Goal: Task Accomplishment & Management: Complete application form

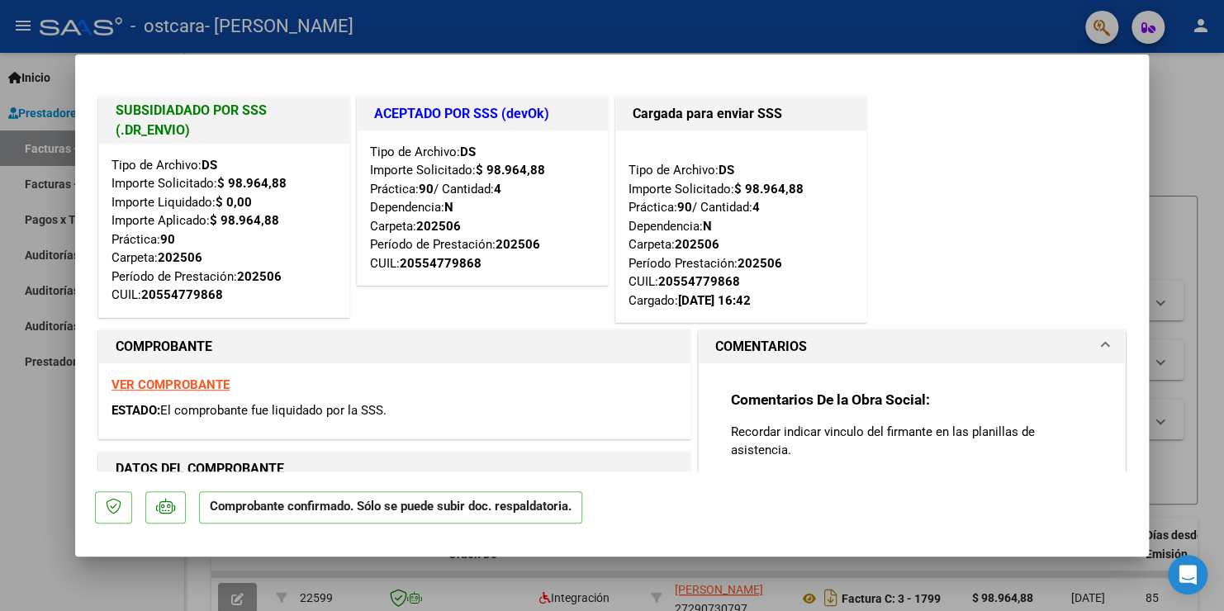
type input "$ 0,00"
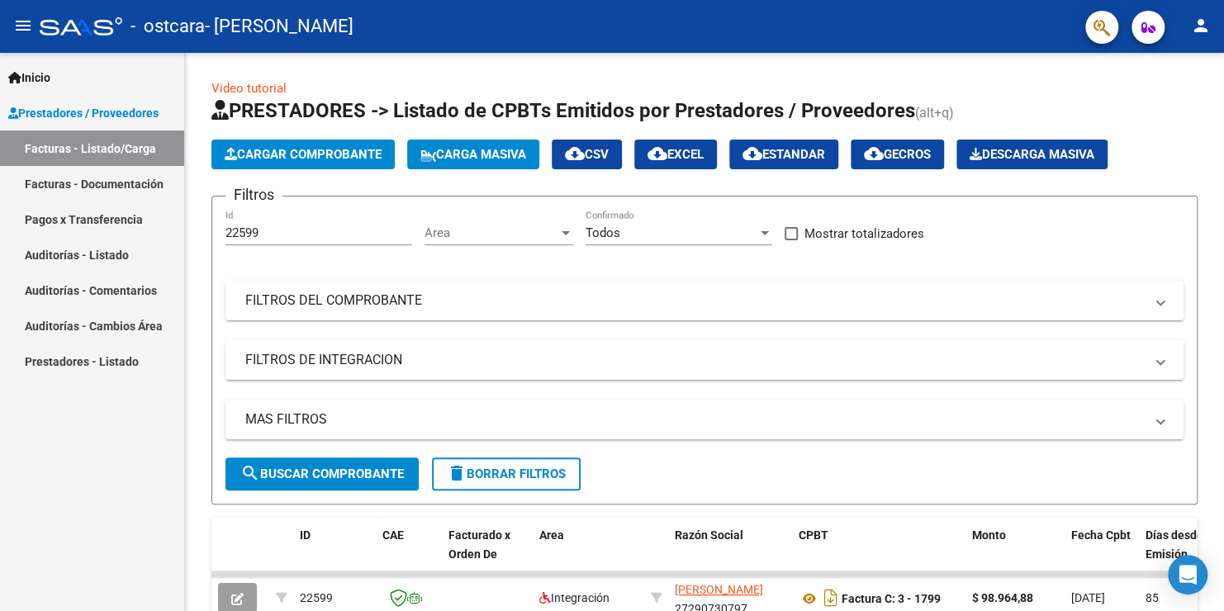
click at [100, 152] on link "Facturas - Listado/Carga" at bounding box center [92, 148] width 184 height 36
click at [301, 157] on span "Cargar Comprobante" at bounding box center [303, 154] width 157 height 15
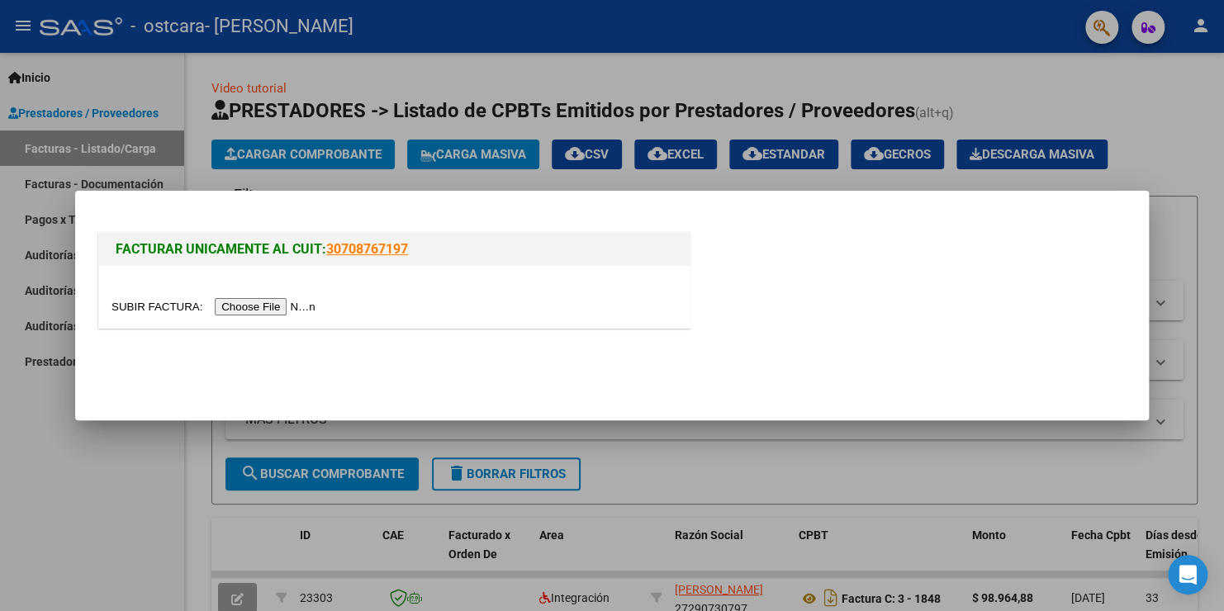
click at [269, 310] on input "file" at bounding box center [215, 306] width 209 height 17
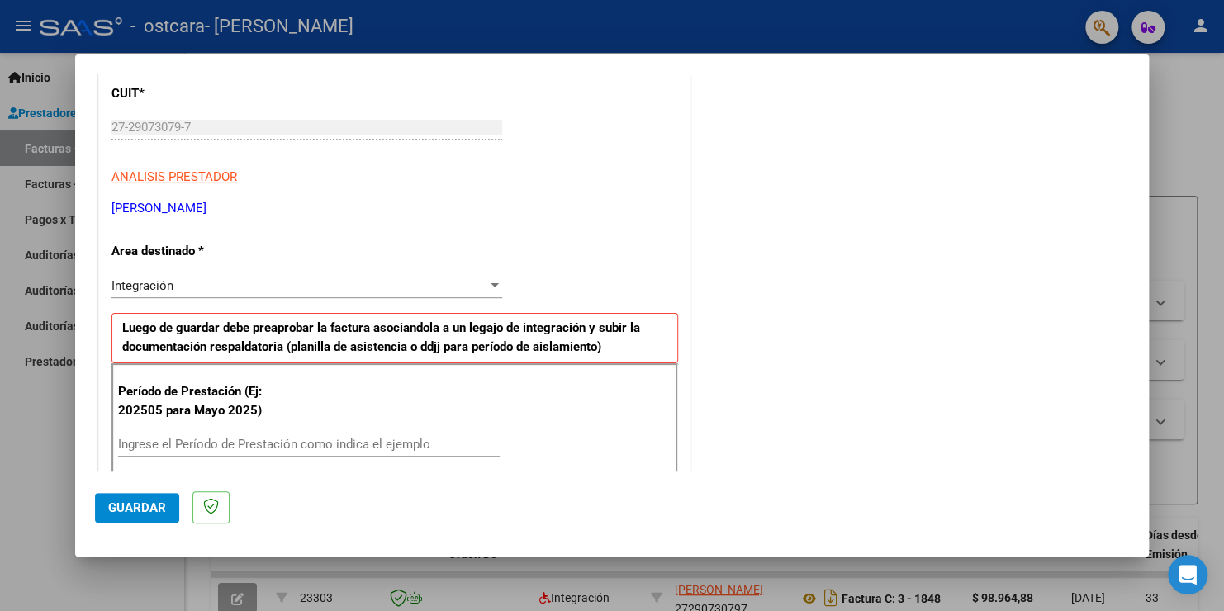
scroll to position [330, 0]
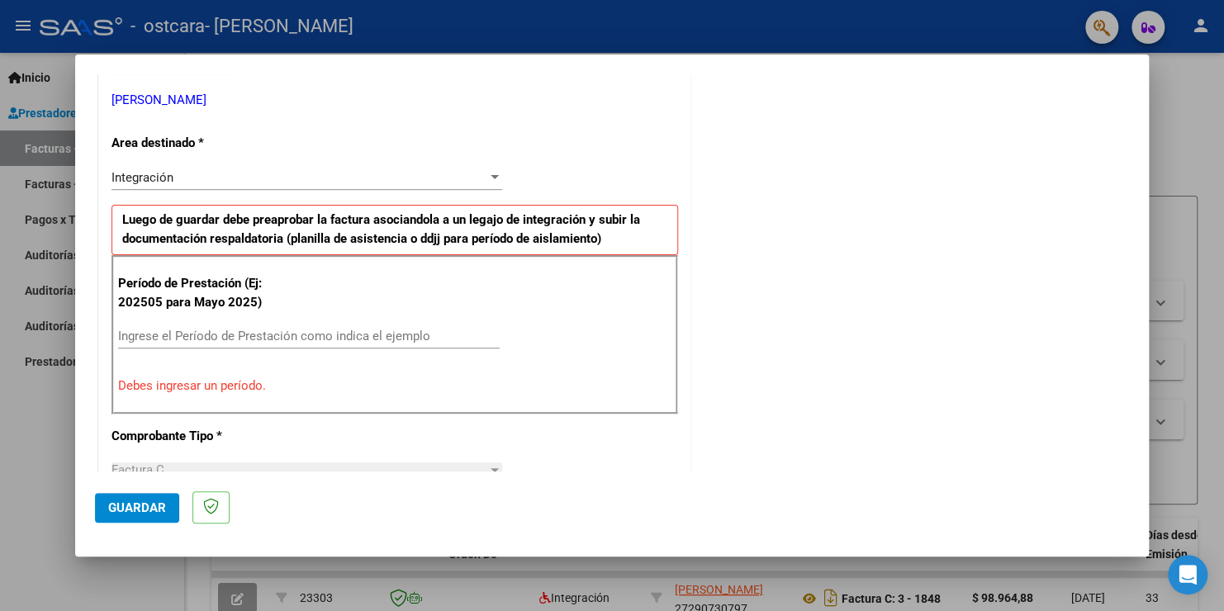
click at [233, 339] on input "Ingrese el Período de Prestación como indica el ejemplo" at bounding box center [309, 336] width 382 height 15
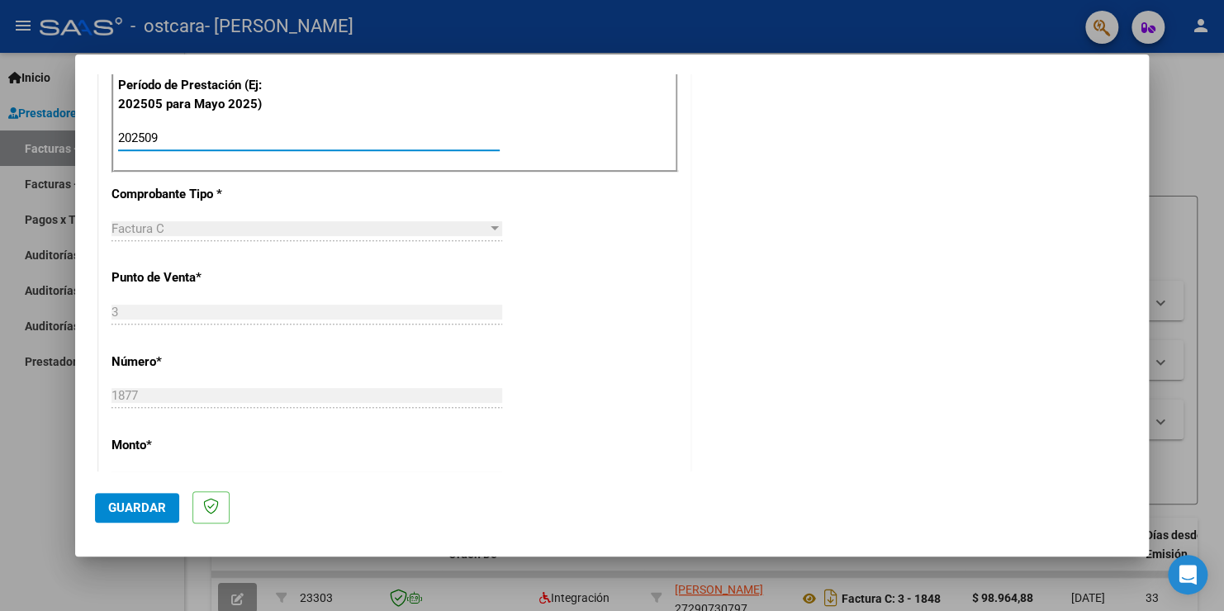
scroll to position [578, 0]
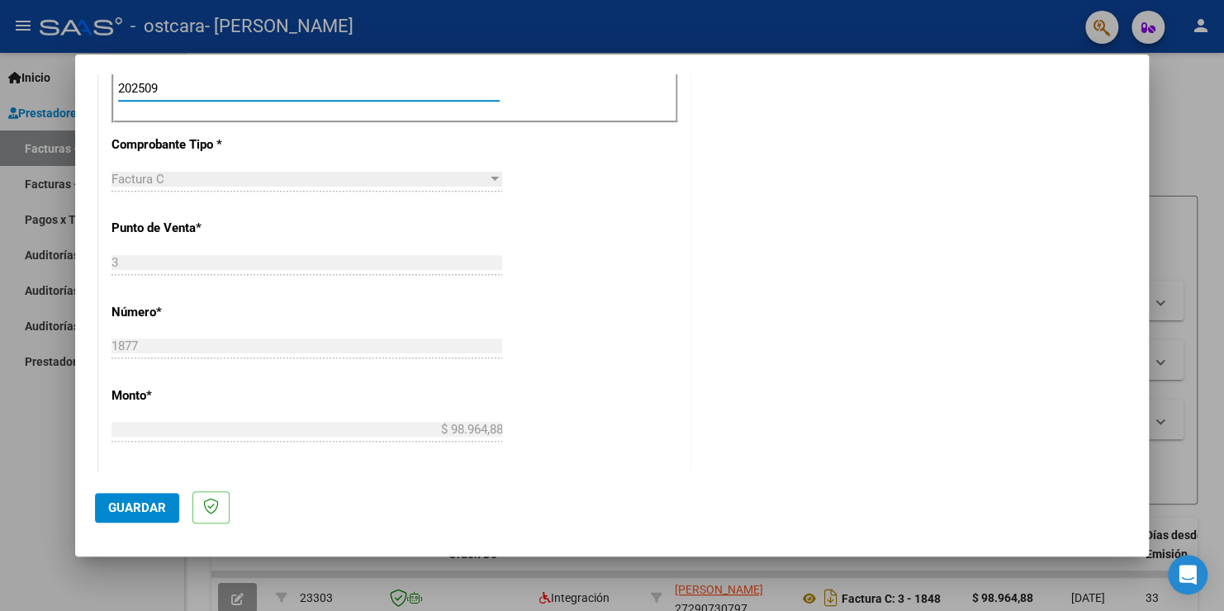
type input "202509"
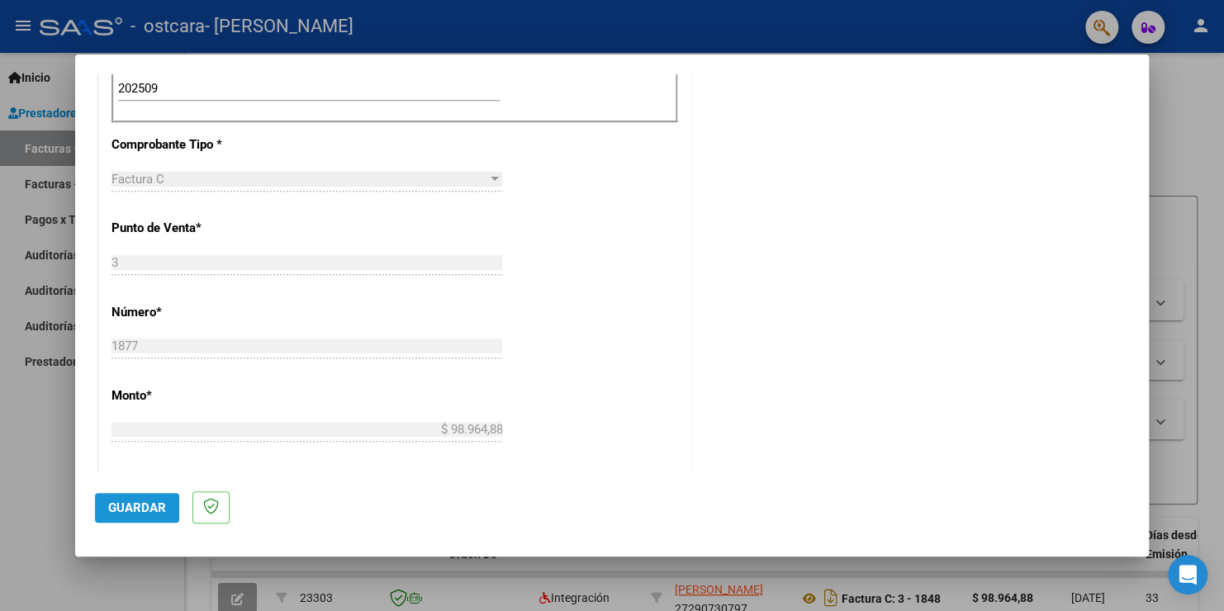
click at [126, 508] on span "Guardar" at bounding box center [137, 507] width 58 height 15
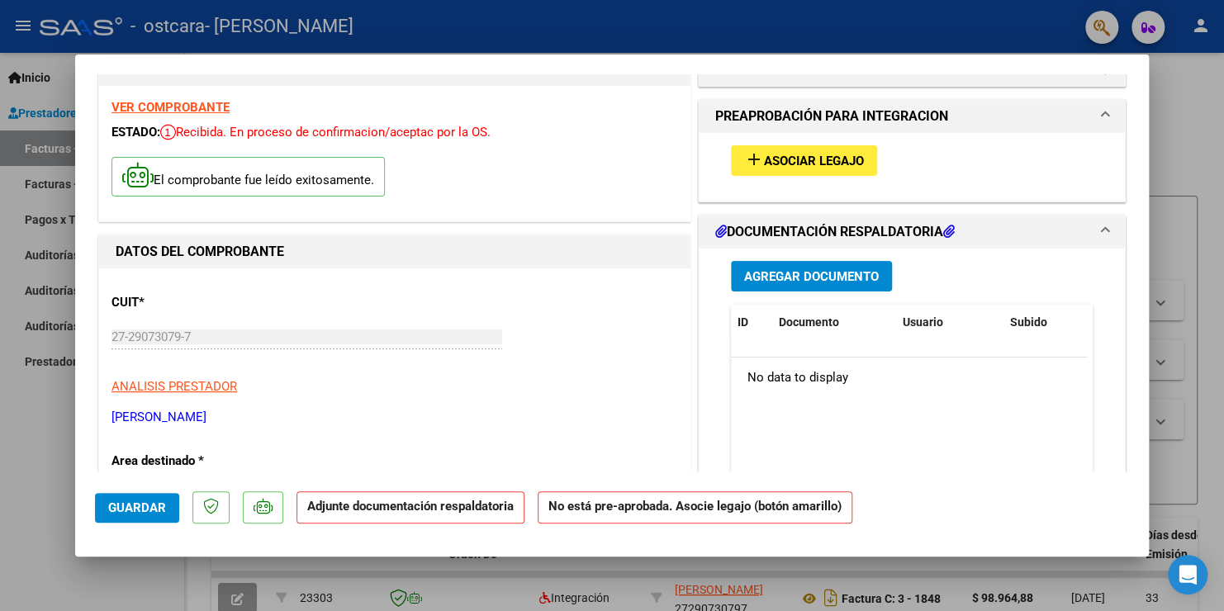
scroll to position [0, 0]
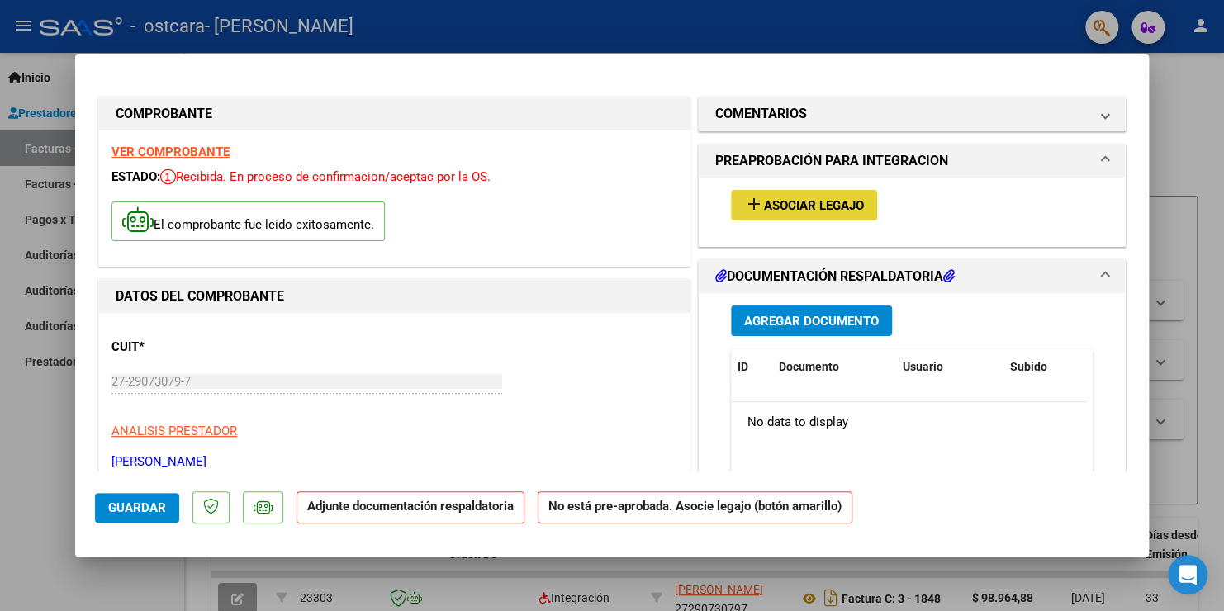
click at [830, 206] on span "Asociar Legajo" at bounding box center [814, 205] width 100 height 15
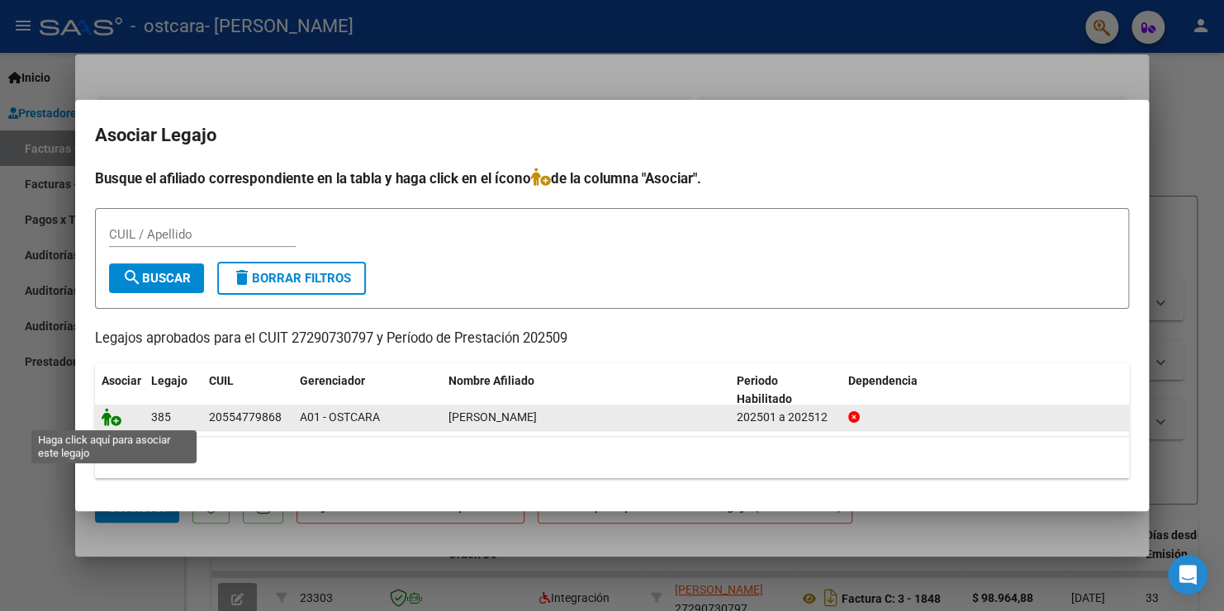
click at [112, 421] on icon at bounding box center [112, 417] width 20 height 18
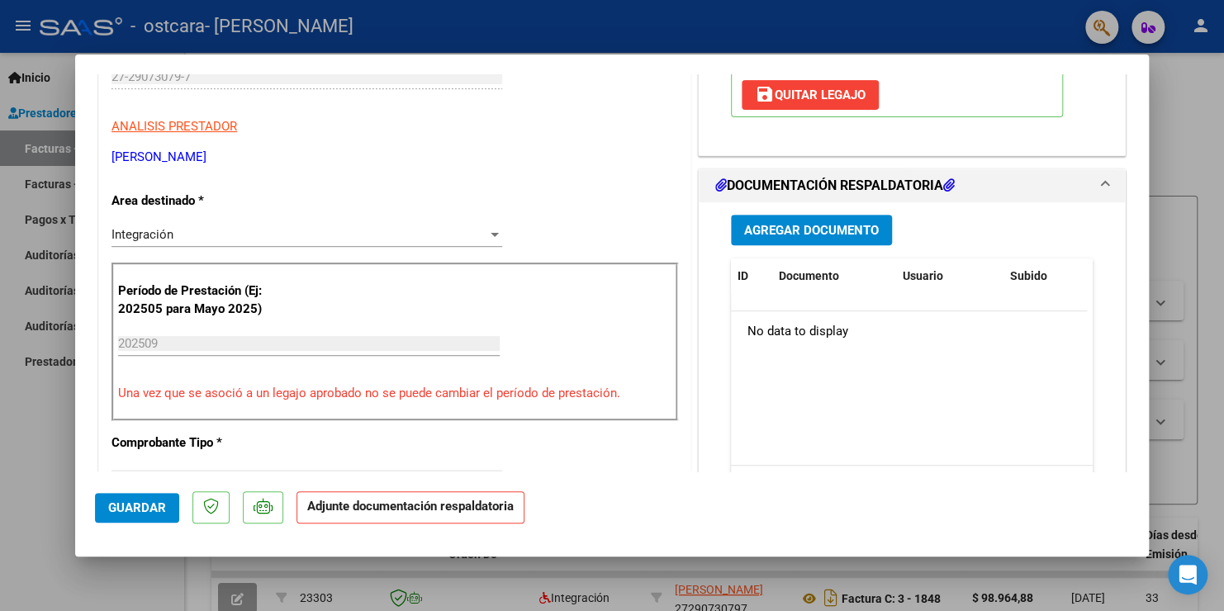
scroll to position [330, 0]
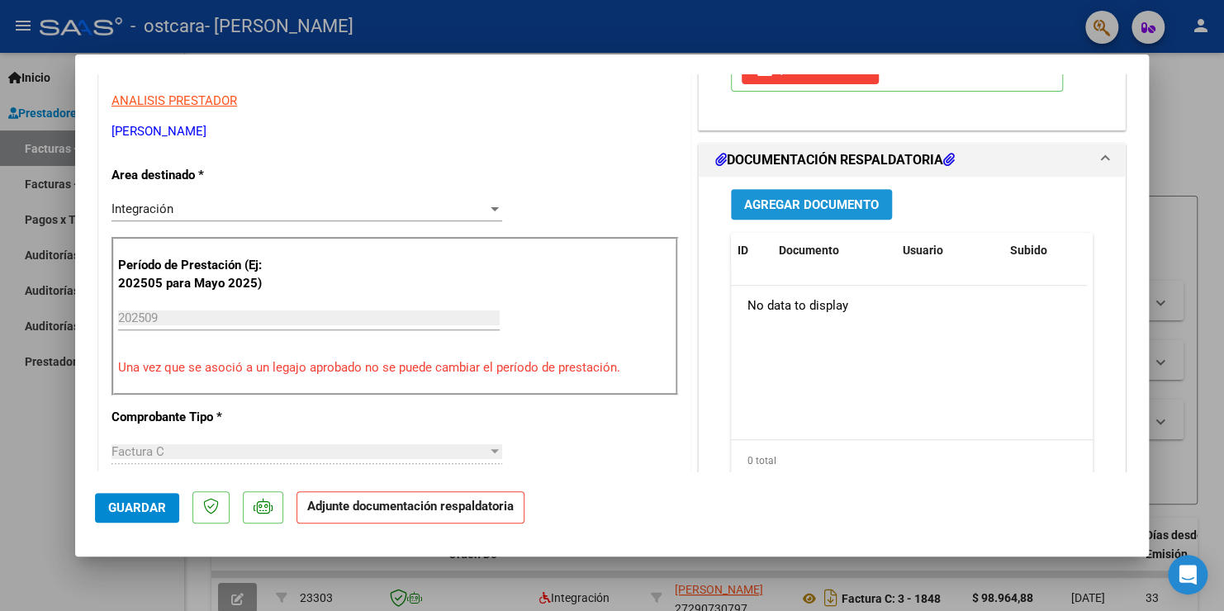
click at [807, 201] on span "Agregar Documento" at bounding box center [811, 204] width 135 height 15
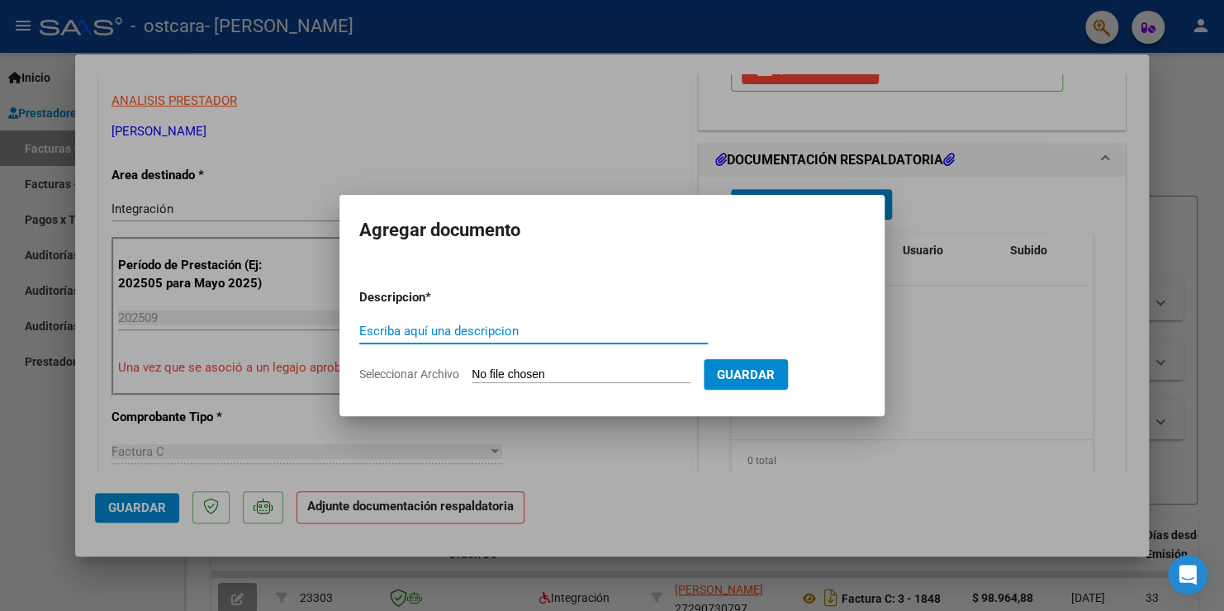
click at [426, 337] on input "Escriba aquí una descripcion" at bounding box center [533, 331] width 348 height 15
type input "planilla septiembre"
click at [511, 372] on input "Seleccionar Archivo" at bounding box center [581, 375] width 219 height 16
type input "C:\fakepath\[PERSON_NAME] sep.pdf"
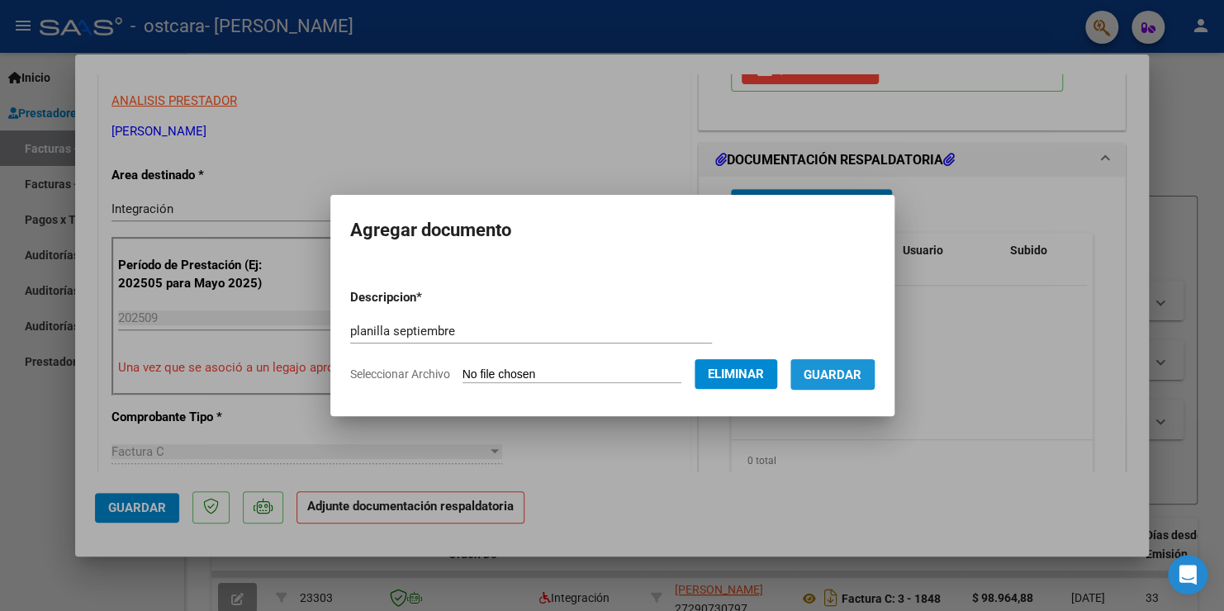
click at [848, 377] on span "Guardar" at bounding box center [833, 374] width 58 height 15
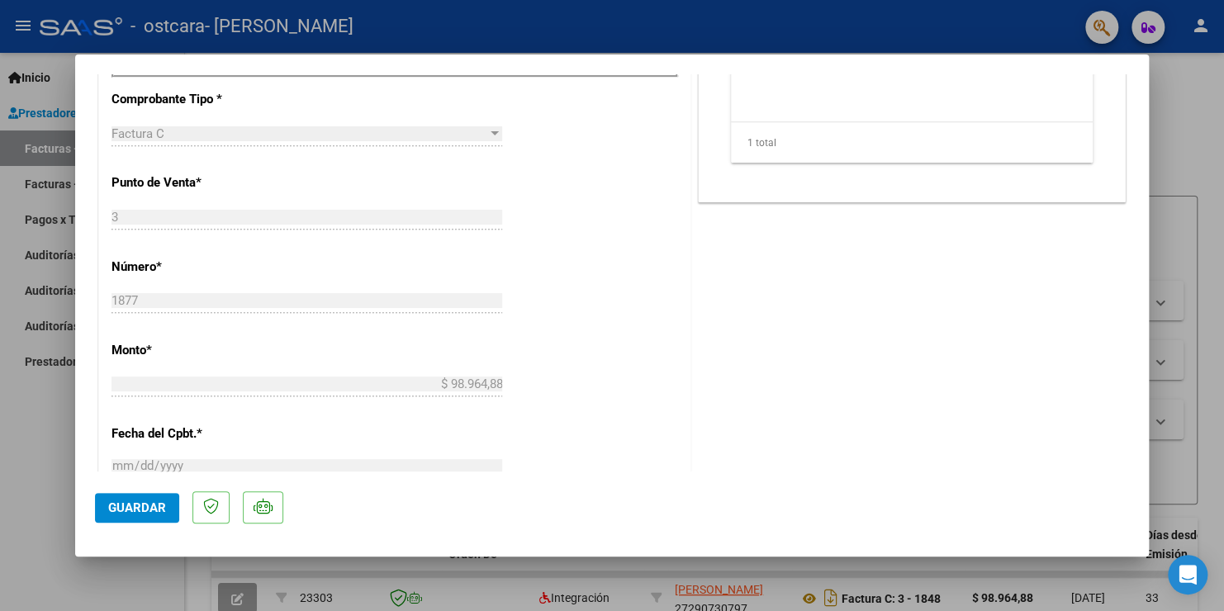
scroll to position [661, 0]
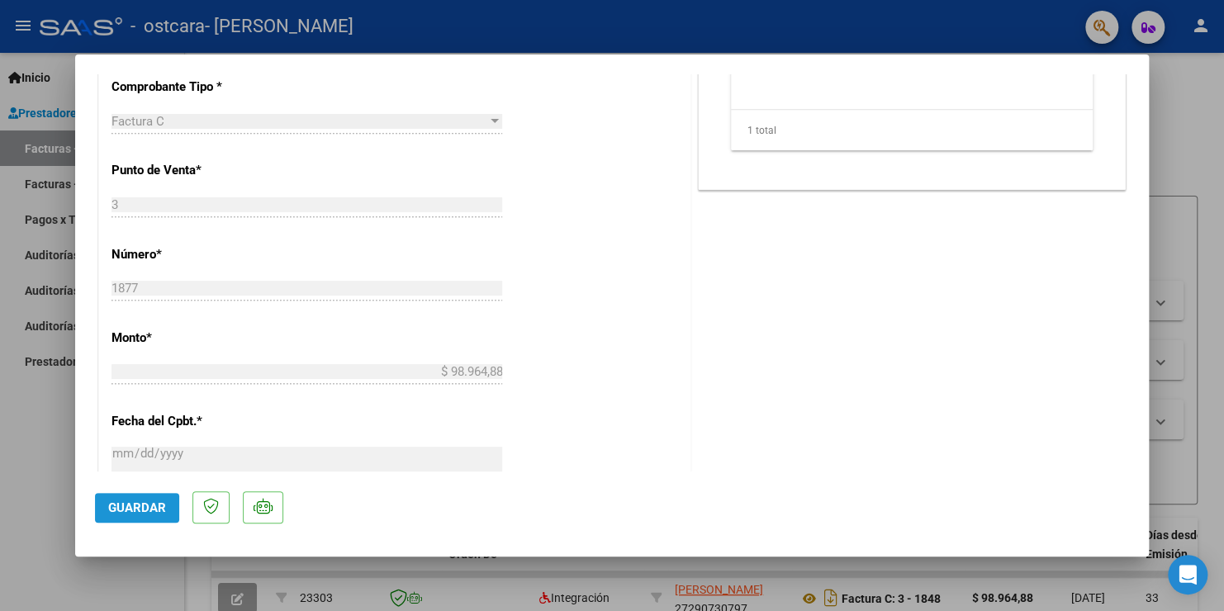
click at [158, 505] on span "Guardar" at bounding box center [137, 507] width 58 height 15
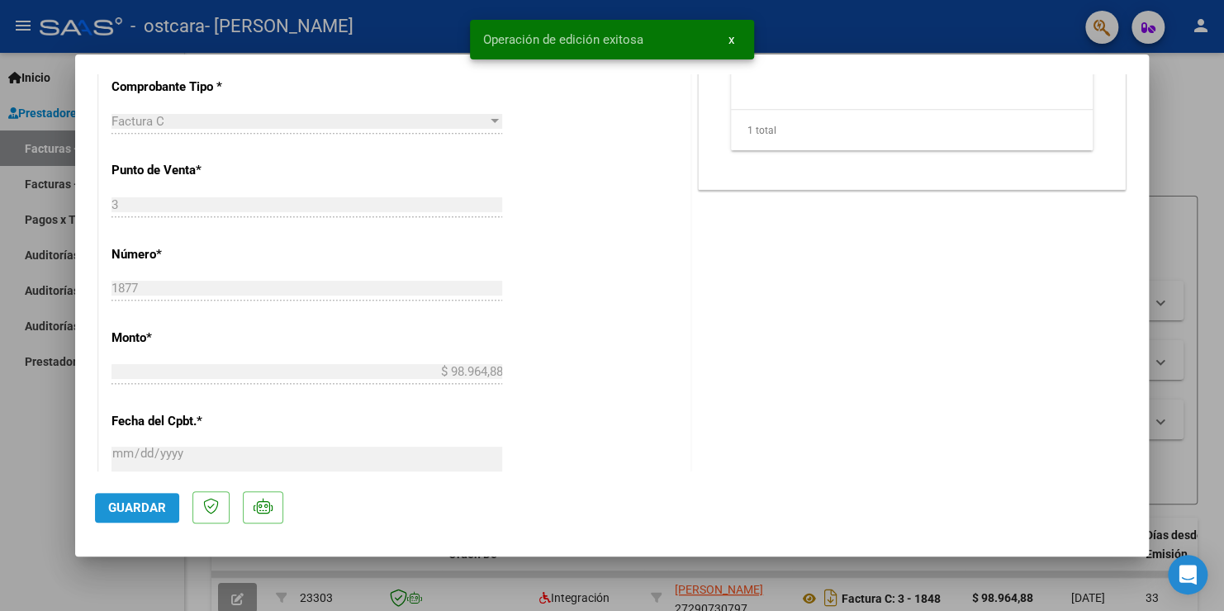
click at [161, 515] on button "Guardar" at bounding box center [137, 508] width 84 height 30
type input "$ 0,00"
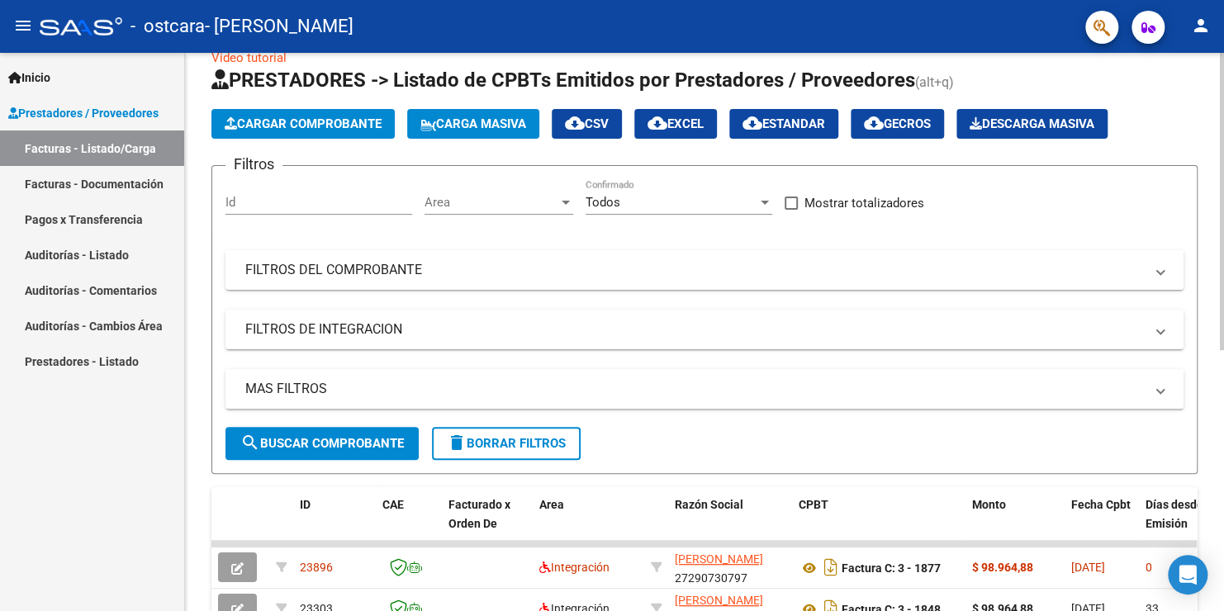
scroll to position [0, 0]
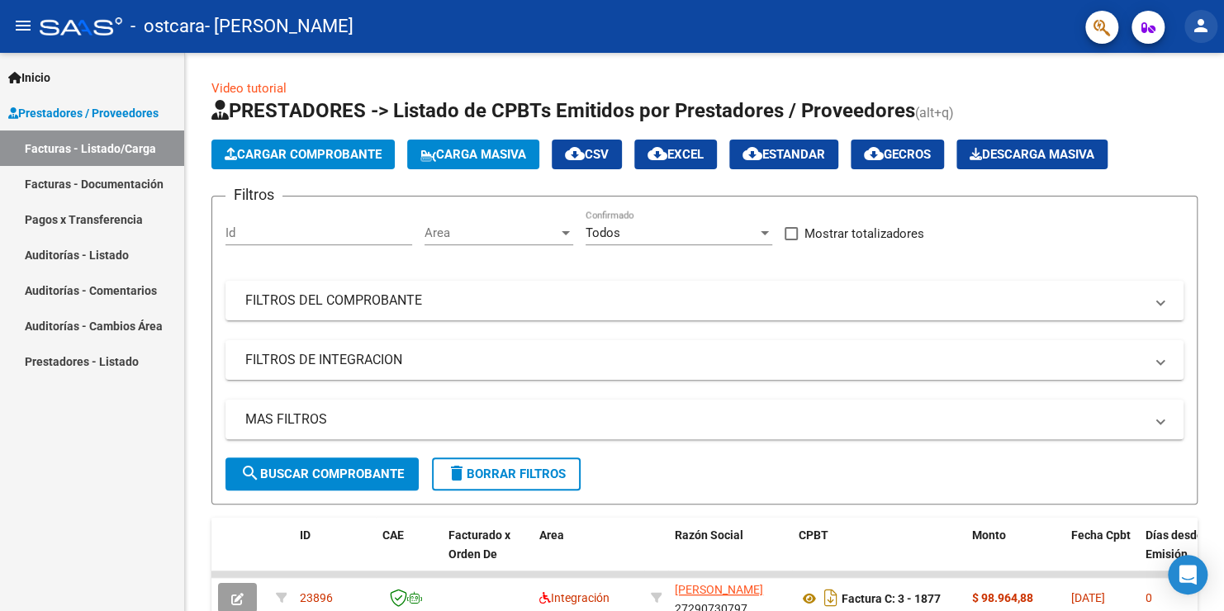
click at [1207, 30] on mat-icon "person" at bounding box center [1201, 26] width 20 height 20
click at [1166, 111] on button "exit_to_app Salir" at bounding box center [1167, 109] width 101 height 40
